Goal: Task Accomplishment & Management: Manage account settings

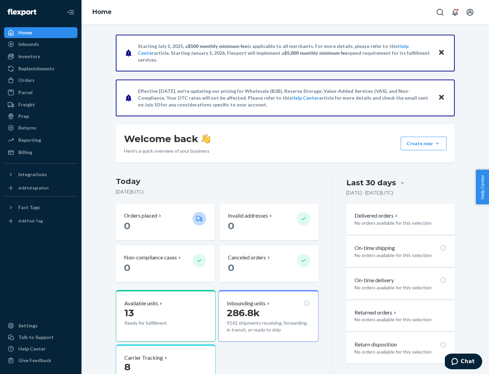
click at [438, 143] on button "Create new Create new inbound Create new order Create new product" at bounding box center [424, 144] width 46 height 14
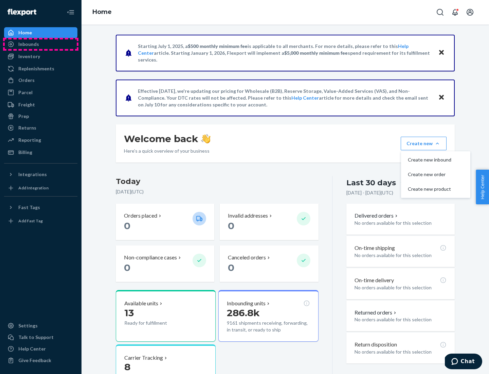
click at [41, 44] on div "Inbounds" at bounding box center [41, 44] width 72 height 10
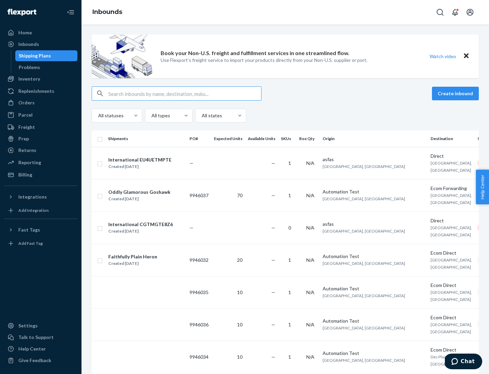
click at [457, 93] on button "Create inbound" at bounding box center [455, 94] width 47 height 14
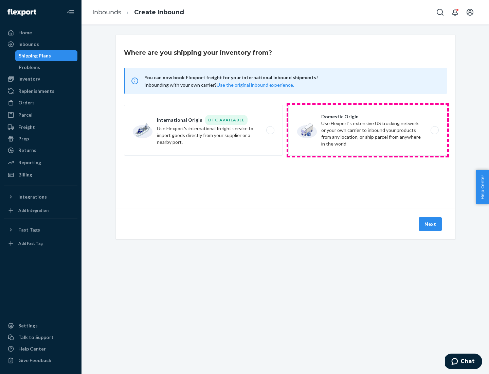
click at [368, 130] on label "Domestic Origin Use Flexport’s extensive US trucking network or your own carrie…" at bounding box center [367, 130] width 159 height 51
click at [434, 130] on input "Domestic Origin Use Flexport’s extensive US trucking network or your own carrie…" at bounding box center [436, 130] width 4 height 4
radio input "true"
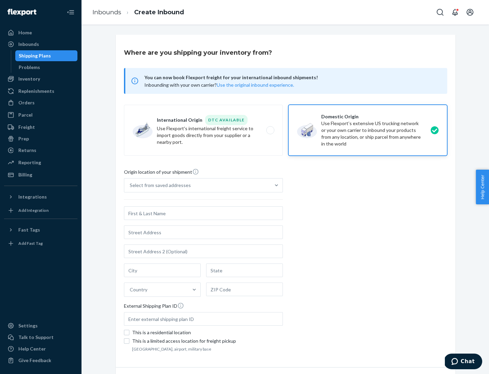
click at [159, 185] on div "Select from saved addresses" at bounding box center [160, 185] width 61 height 7
click at [130, 185] on input "Select from saved addresses" at bounding box center [130, 185] width 1 height 7
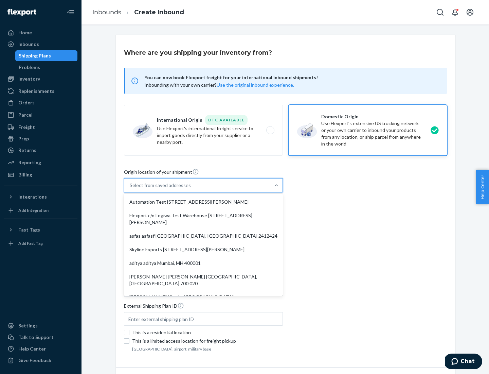
scroll to position [3, 0]
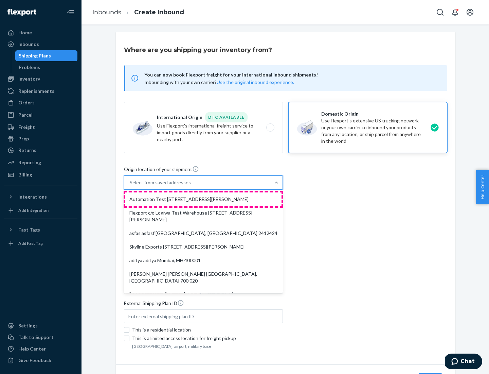
click at [203, 199] on div "Automation Test [STREET_ADDRESS][PERSON_NAME]" at bounding box center [203, 199] width 156 height 14
click at [130, 186] on input "option Automation Test [STREET_ADDRESS][PERSON_NAME]. 9 results available. Use …" at bounding box center [130, 182] width 1 height 7
type input "Automation Test"
type input "[STREET_ADDRESS][PERSON_NAME]"
type input "9th Floor"
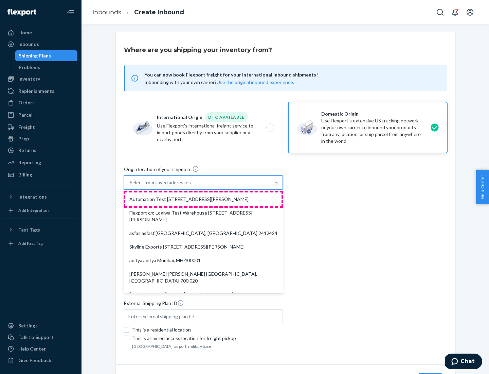
type input "[GEOGRAPHIC_DATA]"
type input "CA"
type input "94104"
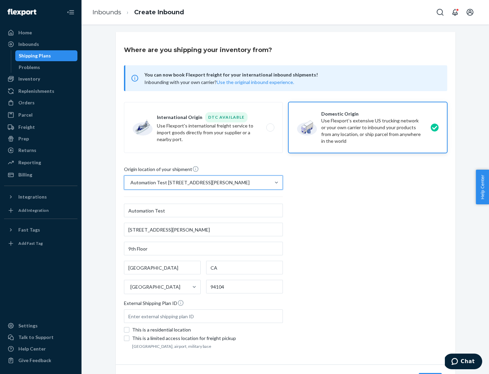
scroll to position [40, 0]
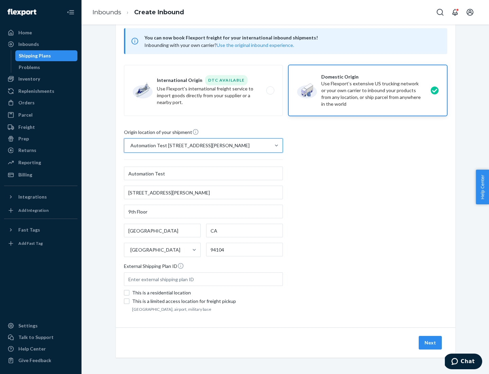
click at [431, 342] on button "Next" at bounding box center [430, 343] width 23 height 14
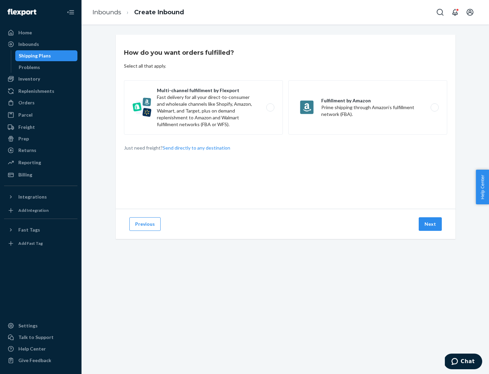
click at [203, 107] on label "Multi-channel fulfillment by Flexport Fast delivery for all your direct-to-cons…" at bounding box center [203, 107] width 159 height 54
click at [270, 107] on input "Multi-channel fulfillment by Flexport Fast delivery for all your direct-to-cons…" at bounding box center [272, 107] width 4 height 4
radio input "true"
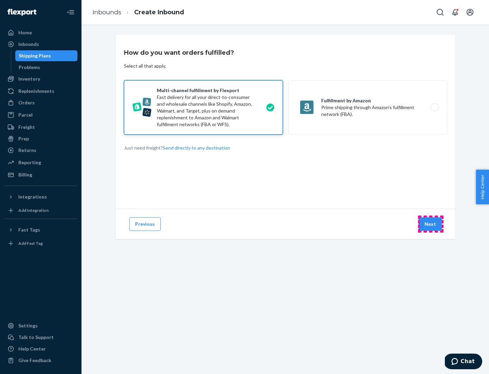
click at [431, 224] on button "Next" at bounding box center [430, 224] width 23 height 14
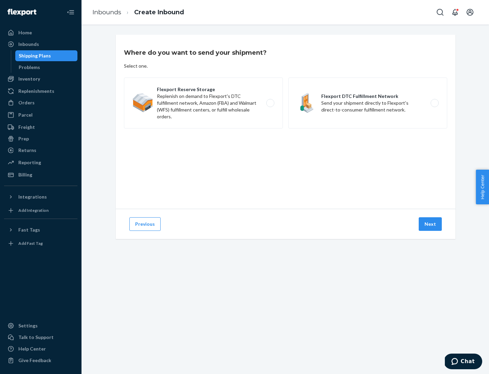
click at [368, 103] on label "Flexport DTC Fulfillment Network Send your shipment directly to Flexport's dire…" at bounding box center [367, 102] width 159 height 51
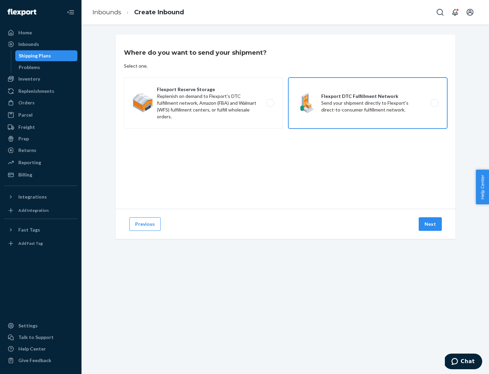
click at [434, 103] on input "Flexport DTC Fulfillment Network Send your shipment directly to Flexport's dire…" at bounding box center [436, 103] width 4 height 4
radio input "true"
click at [431, 224] on button "Next" at bounding box center [430, 224] width 23 height 14
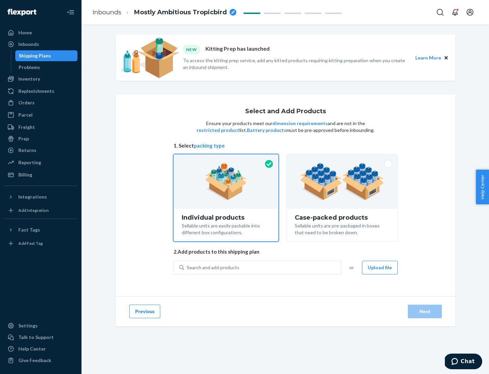
click at [342, 181] on img at bounding box center [342, 181] width 85 height 37
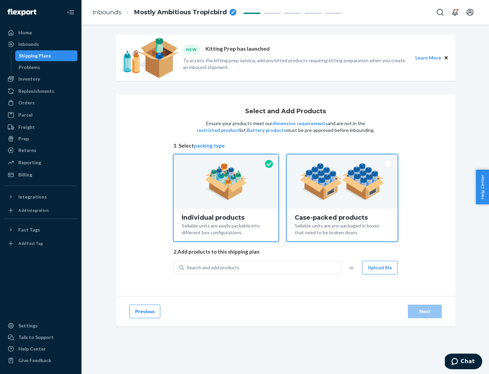
click at [342, 159] on input "Case-packed products Sellable units are pre-packaged in boxes that need to be b…" at bounding box center [342, 156] width 4 height 4
radio input "true"
radio input "false"
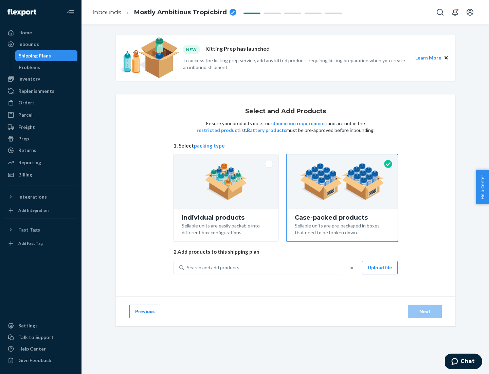
click at [263, 267] on div "Search and add products" at bounding box center [262, 267] width 157 height 12
click at [188, 267] on input "Search and add products" at bounding box center [187, 267] width 1 height 7
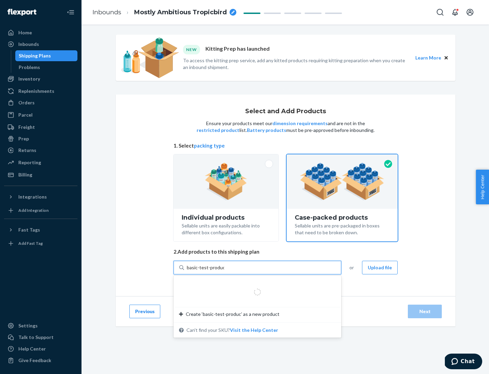
type input "basic-test-product-1"
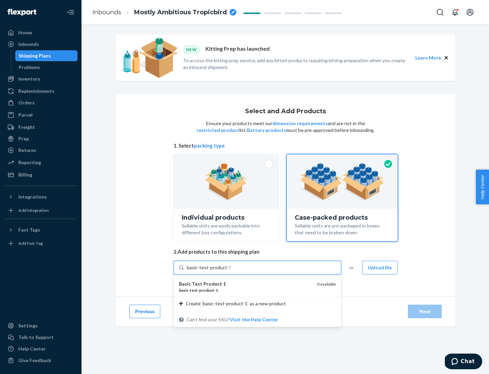
click at [246, 290] on div "basic - test - product - 1" at bounding box center [245, 290] width 133 height 6
click at [230, 271] on input "basic-test-product-1" at bounding box center [208, 267] width 43 height 7
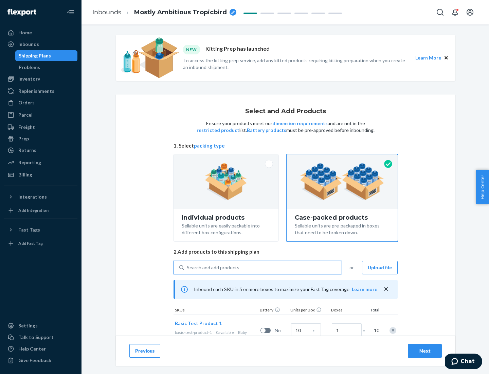
scroll to position [24, 0]
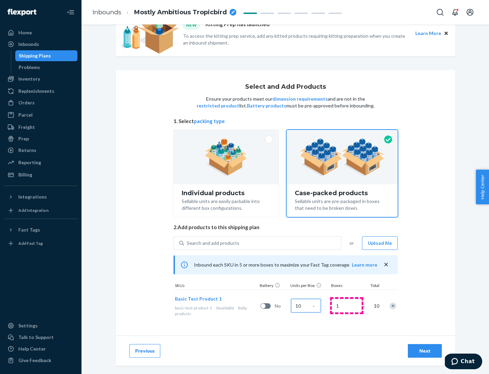
type input "10"
type input "7"
click at [425, 351] on div "Next" at bounding box center [425, 350] width 22 height 7
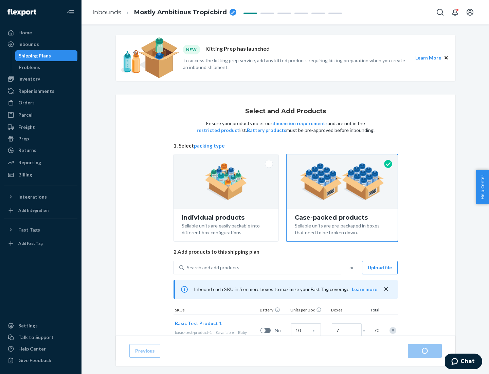
radio input "true"
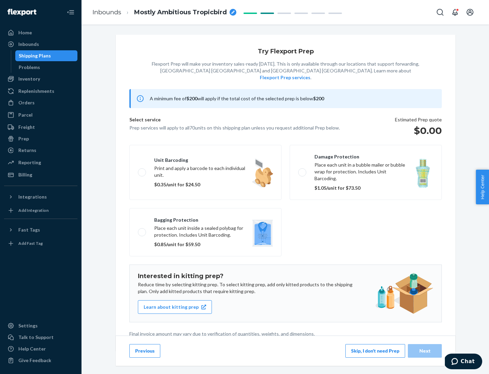
scroll to position [2, 0]
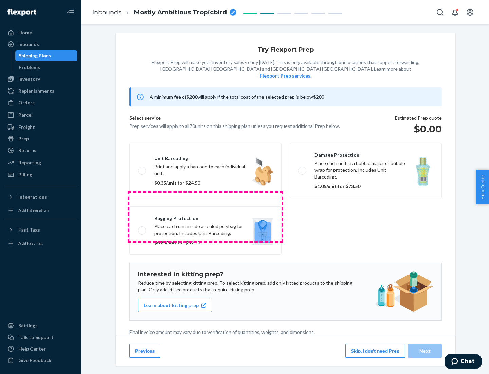
click at [206, 216] on label "Bagging protection Place each unit inside a sealed polybag for protection. Incl…" at bounding box center [205, 230] width 152 height 48
click at [142, 228] on input "Bagging protection Place each unit inside a sealed polybag for protection. Incl…" at bounding box center [140, 230] width 4 height 4
checkbox input "true"
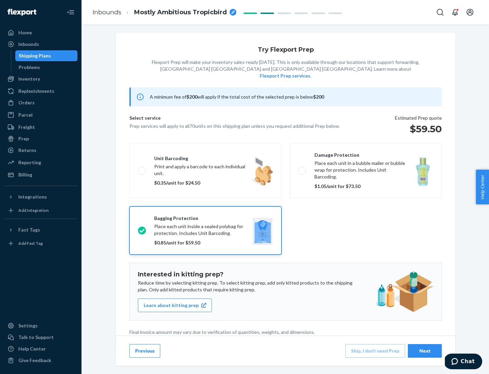
click at [425, 350] on div "Next" at bounding box center [425, 350] width 22 height 7
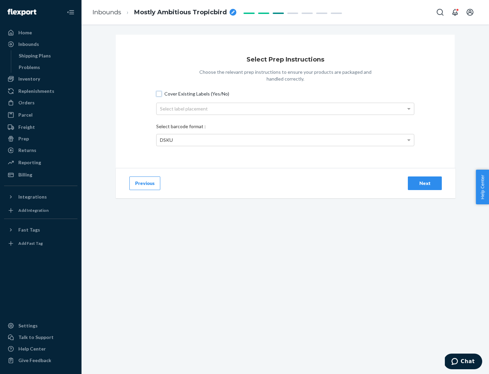
click at [159, 93] on input "Cover Existing Labels (Yes/No)" at bounding box center [158, 93] width 5 height 5
checkbox input "true"
click at [285, 108] on div "Select label placement" at bounding box center [285, 109] width 257 height 12
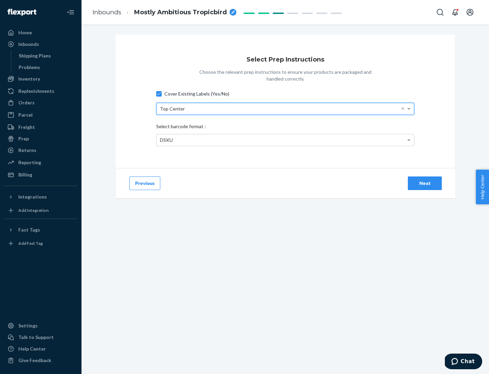
click at [285, 140] on div "DSKU" at bounding box center [285, 140] width 257 height 12
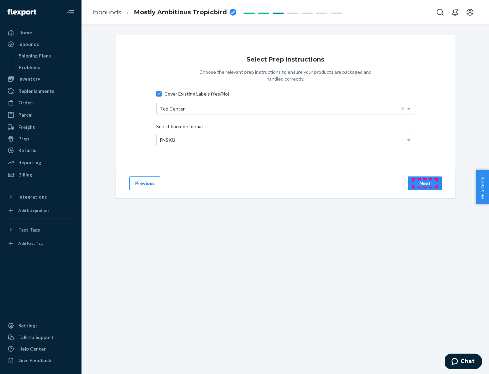
click at [425, 183] on div "Next" at bounding box center [425, 183] width 22 height 7
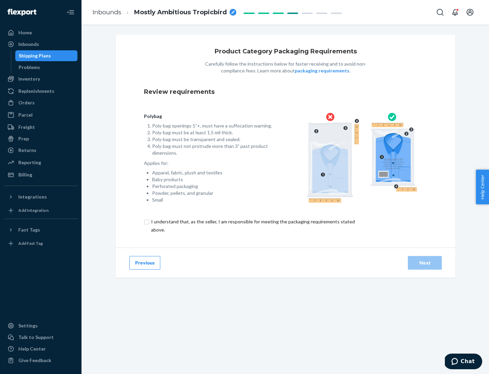
click at [252, 225] on input "checkbox" at bounding box center [257, 225] width 226 height 16
checkbox input "true"
click at [425, 262] on div "Next" at bounding box center [425, 262] width 22 height 7
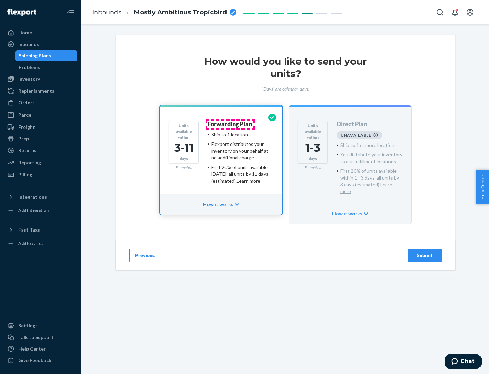
click at [230, 124] on h4 "Forwarding Plan" at bounding box center [230, 124] width 44 height 7
click at [425, 252] on div "Submit" at bounding box center [425, 255] width 22 height 7
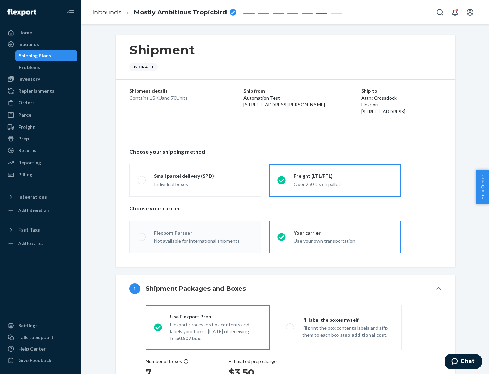
radio input "true"
radio input "false"
radio input "true"
radio input "false"
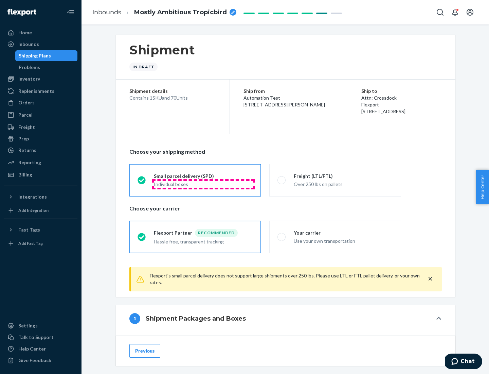
click at [203, 184] on div "Individual boxes" at bounding box center [203, 184] width 99 height 7
click at [142, 182] on input "Small parcel delivery (SPD) Individual boxes" at bounding box center [140, 180] width 4 height 4
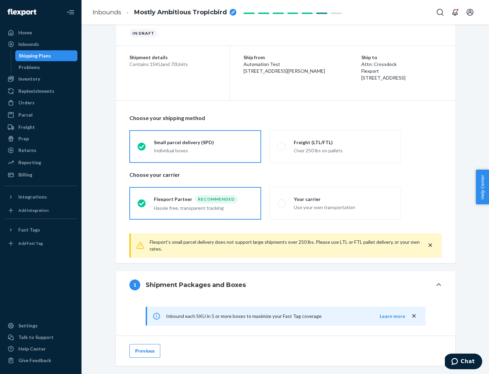
click at [203, 199] on div "Recommended" at bounding box center [216, 199] width 43 height 8
click at [142, 201] on input "Flexport Partner Recommended Hassle free, transparent tracking" at bounding box center [140, 203] width 4 height 4
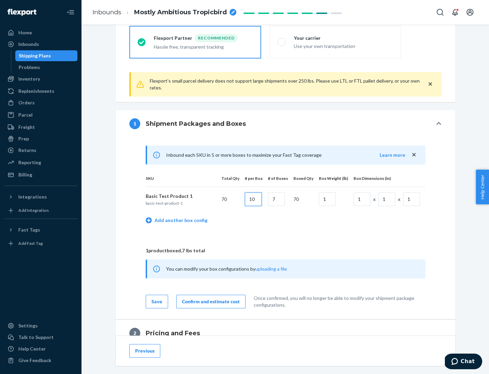
type input "10"
type input "7"
type input "1"
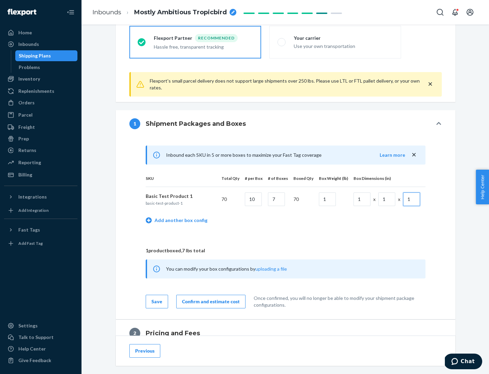
scroll to position [297, 0]
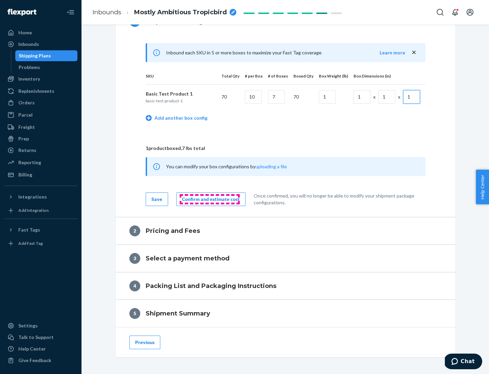
type input "1"
click at [210, 199] on div "Confirm and estimate cost" at bounding box center [211, 199] width 58 height 7
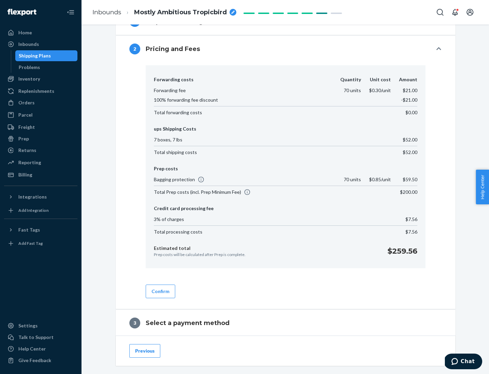
scroll to position [389, 0]
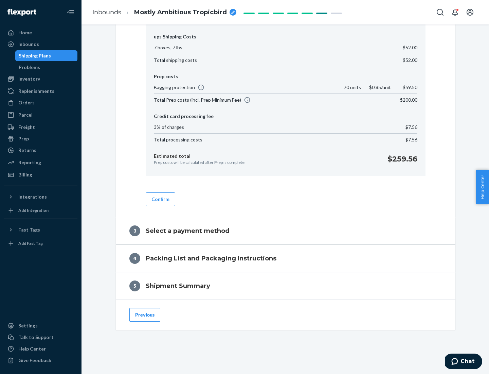
click at [160, 199] on button "Confirm" at bounding box center [161, 199] width 30 height 14
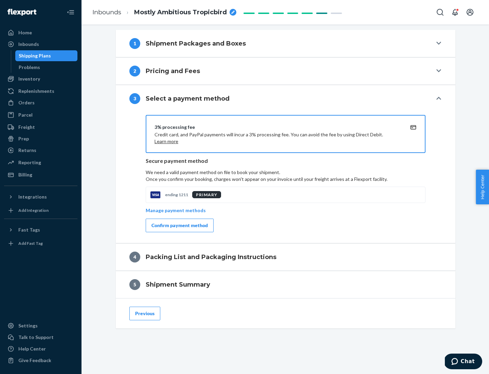
scroll to position [275, 0]
click at [179, 225] on div "Confirm payment method" at bounding box center [180, 225] width 56 height 7
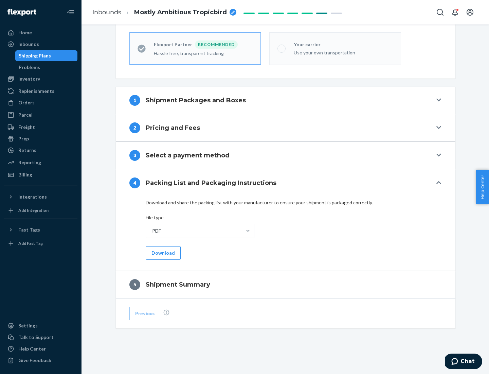
scroll to position [188, 0]
click at [162, 252] on button "Download" at bounding box center [163, 253] width 35 height 14
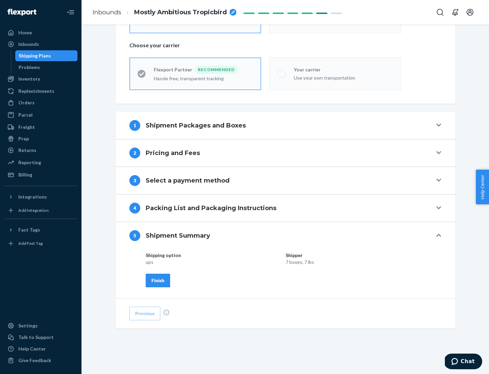
scroll to position [163, 0]
